Goal: Find specific page/section: Find specific page/section

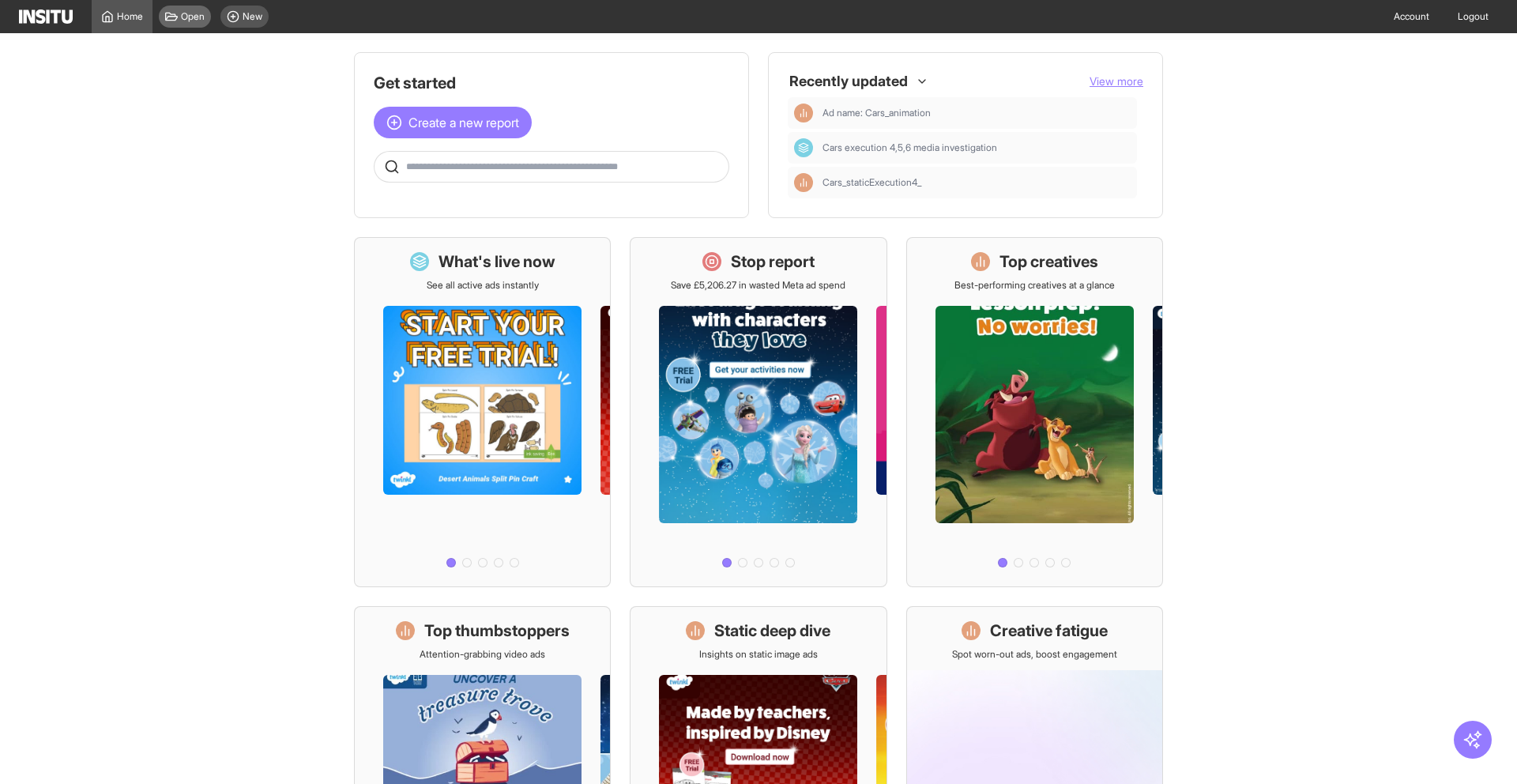
click at [186, 12] on span "Open" at bounding box center [192, 16] width 24 height 12
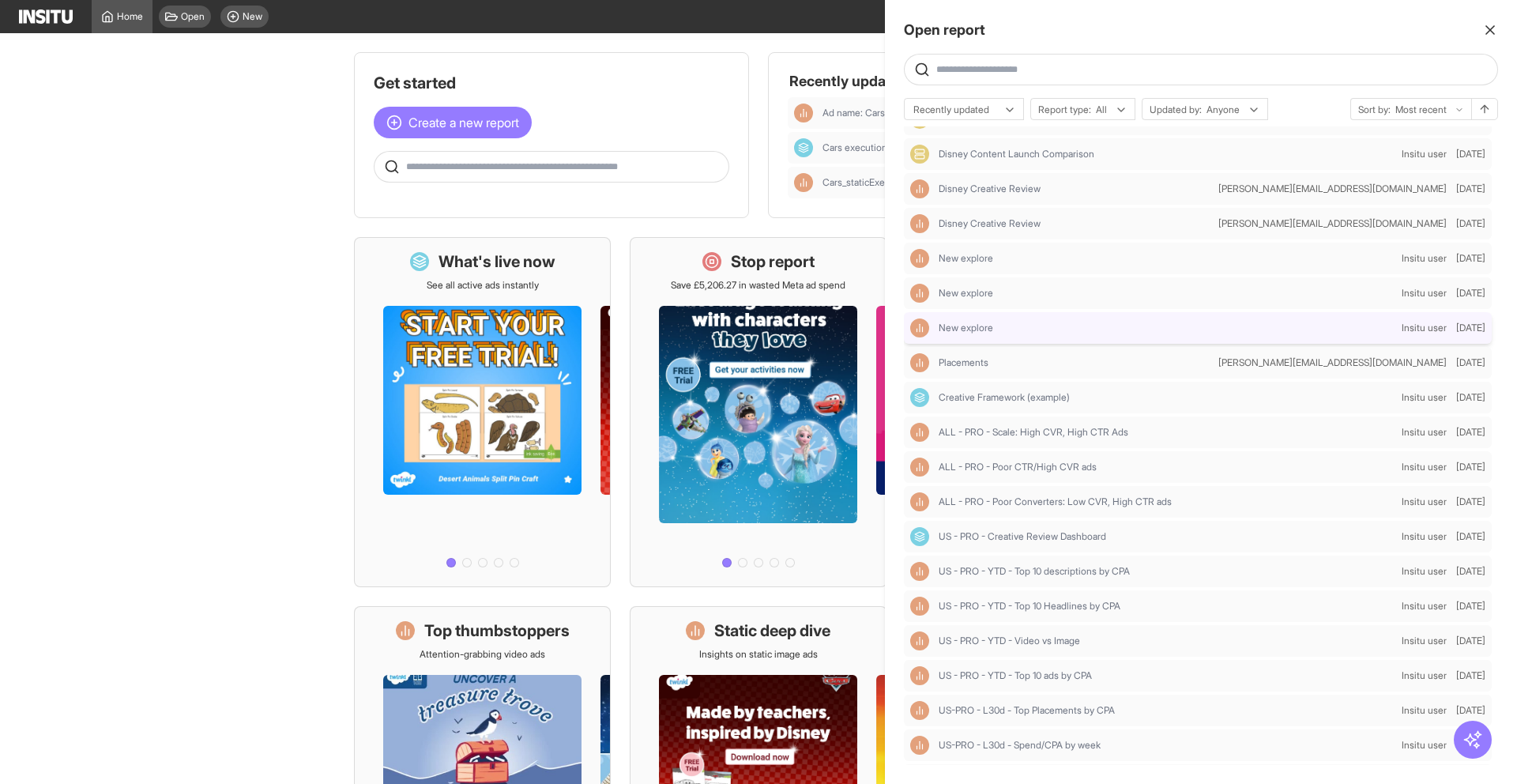
scroll to position [302, 0]
click at [1031, 505] on span "ALL - PRO - Poor Converters: Low CVR, High CTR ads" at bounding box center [1054, 500] width 233 height 12
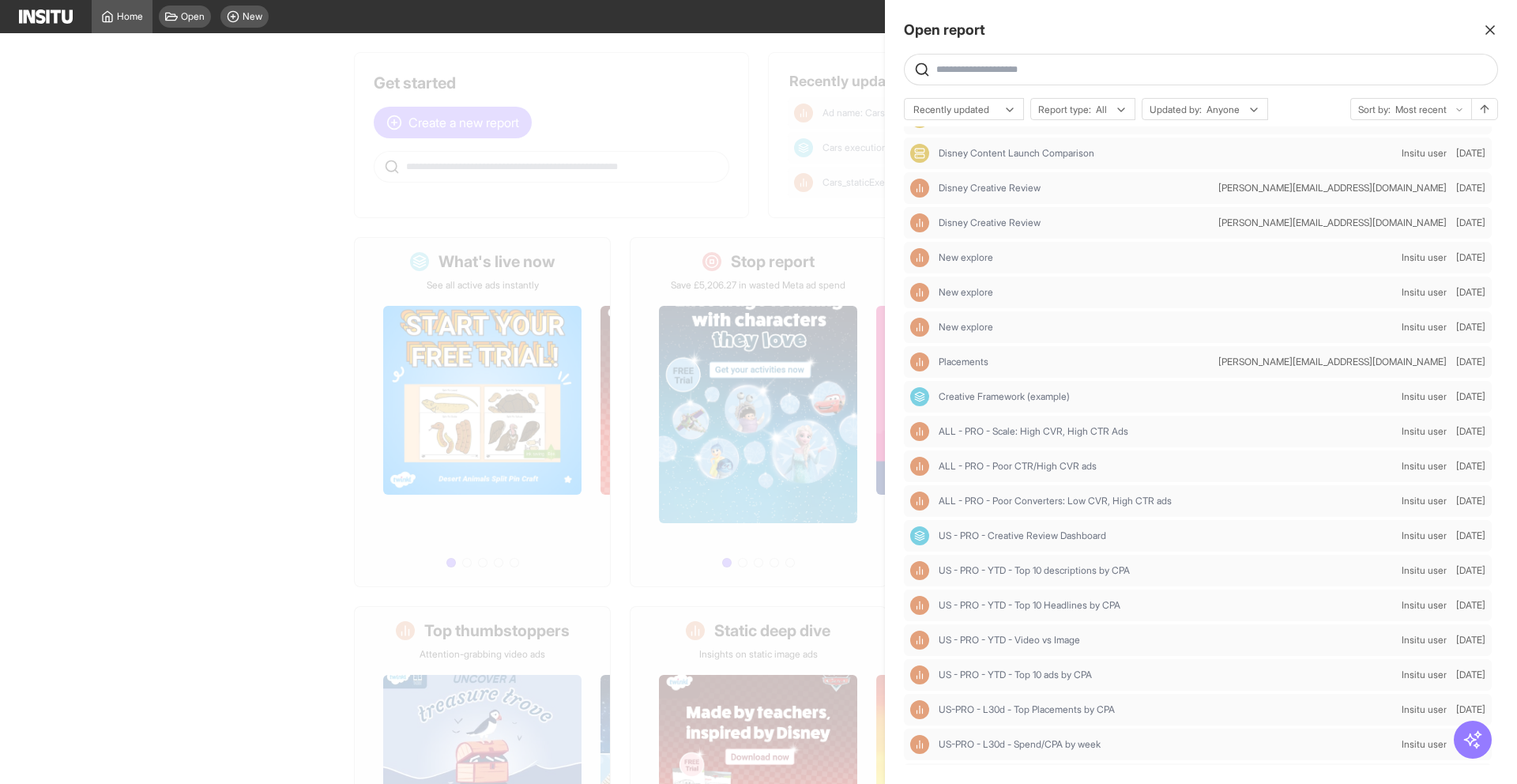
select select "**"
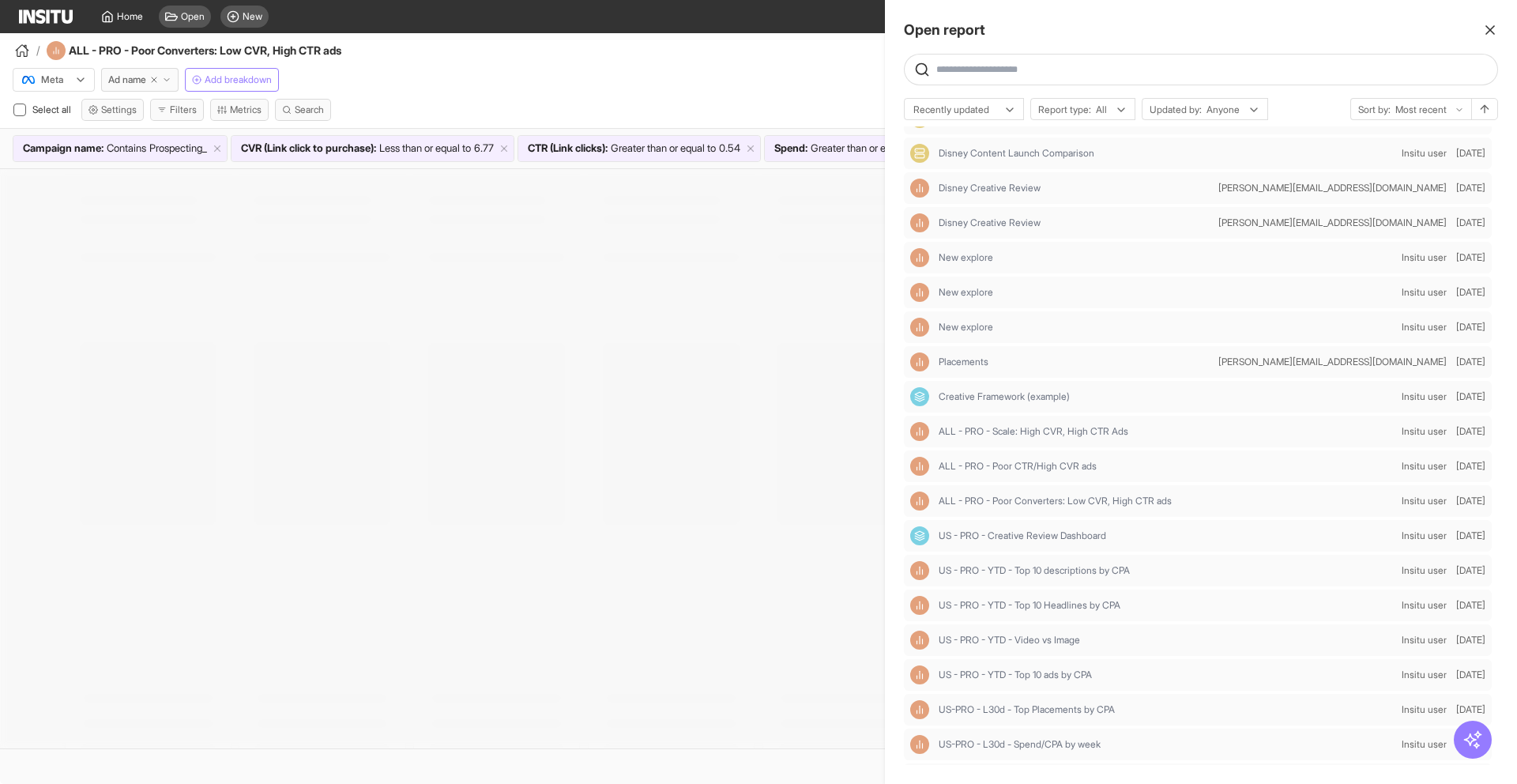
click at [711, 77] on div at bounding box center [758, 392] width 1517 height 784
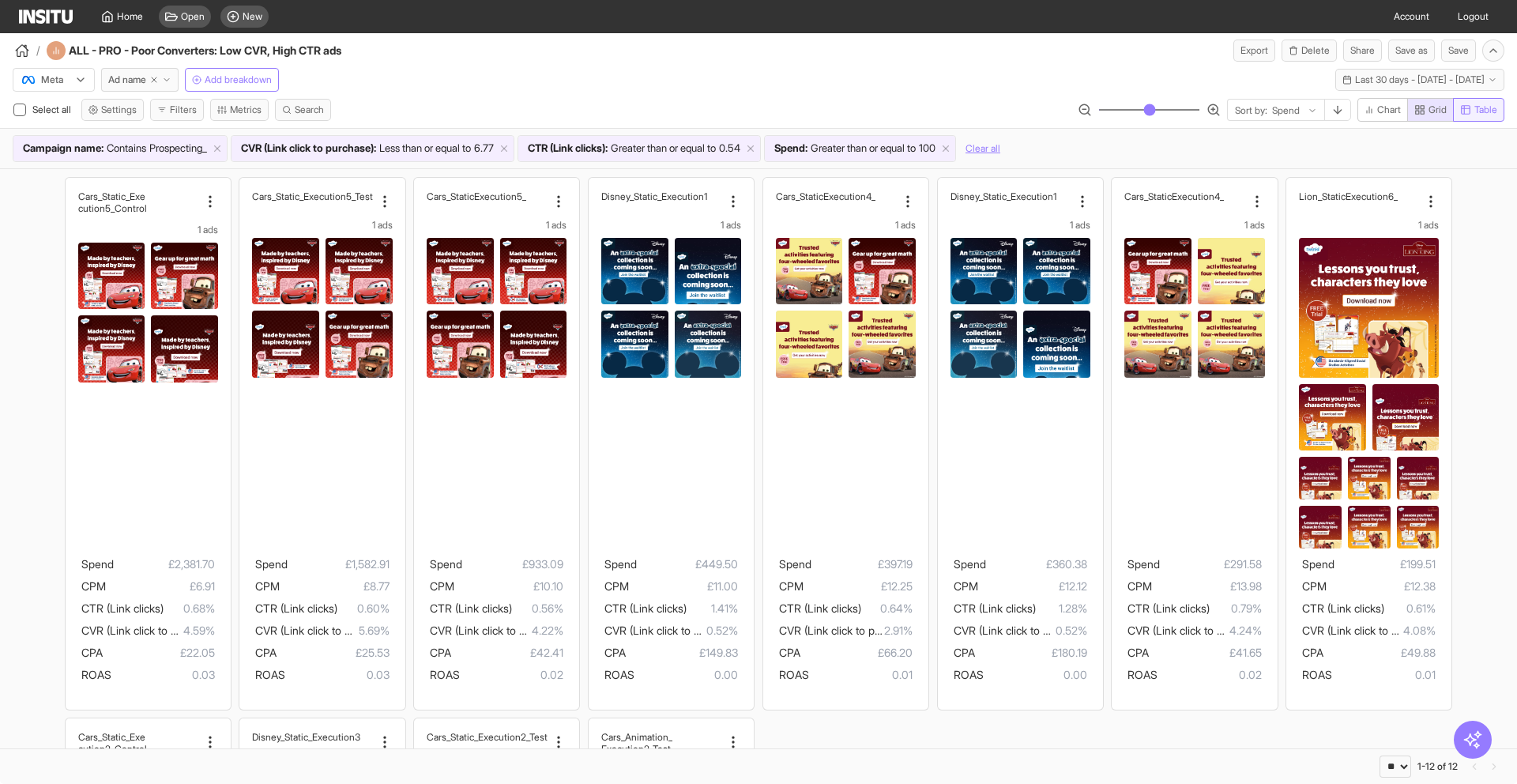
click at [1469, 112] on icon "button" at bounding box center [1465, 109] width 11 height 11
